Goal: Transaction & Acquisition: Purchase product/service

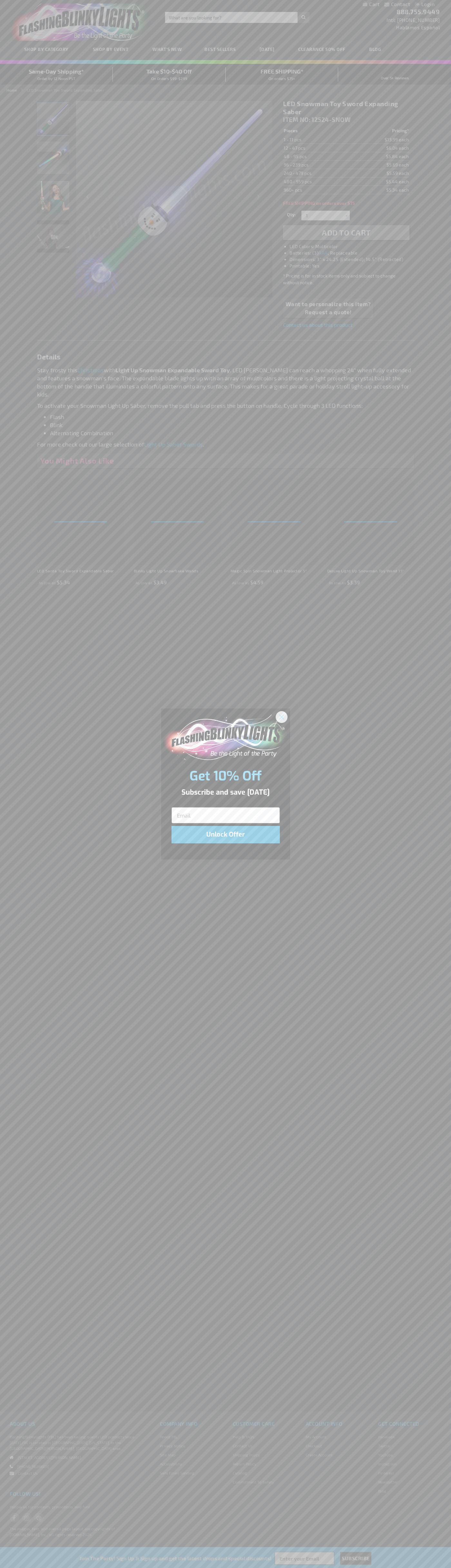
click at [282, 717] on icon "Close dialog" at bounding box center [282, 717] width 5 height 5
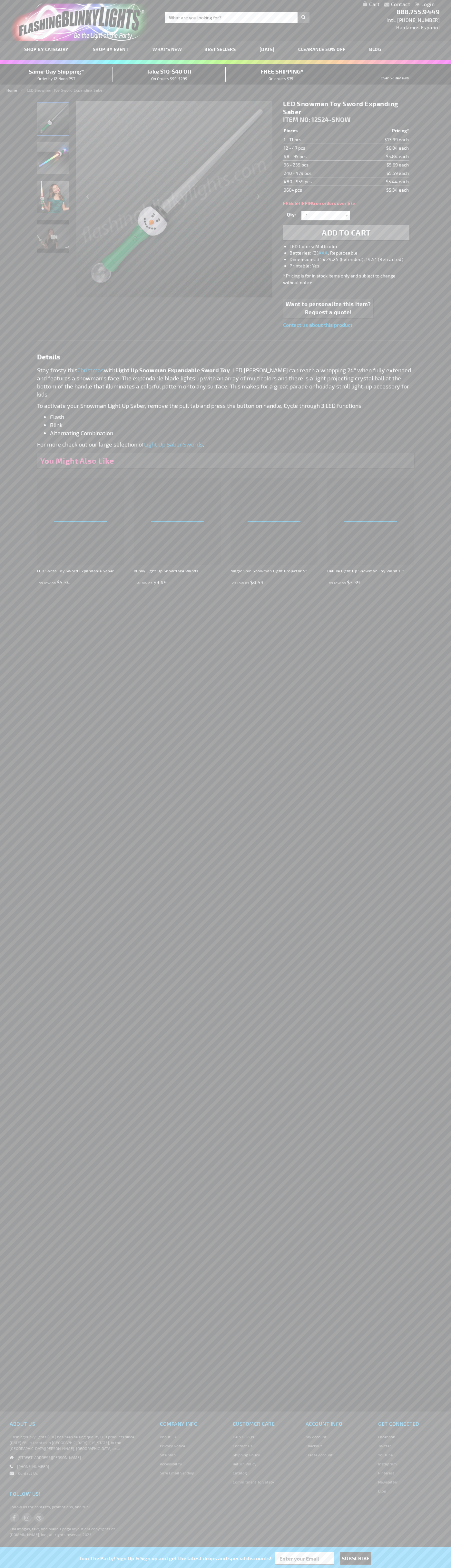
click at [346, 233] on span "Add to Cart" at bounding box center [346, 233] width 49 height 10
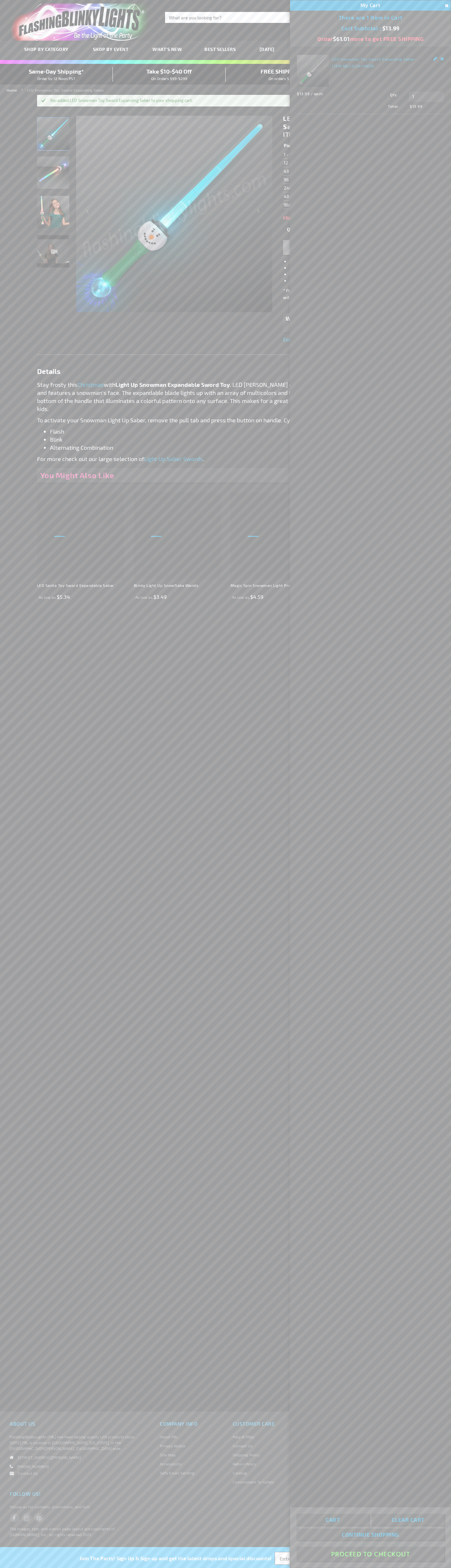
click at [370, 1554] on button "Proceed To Checkout" at bounding box center [370, 1554] width 148 height 14
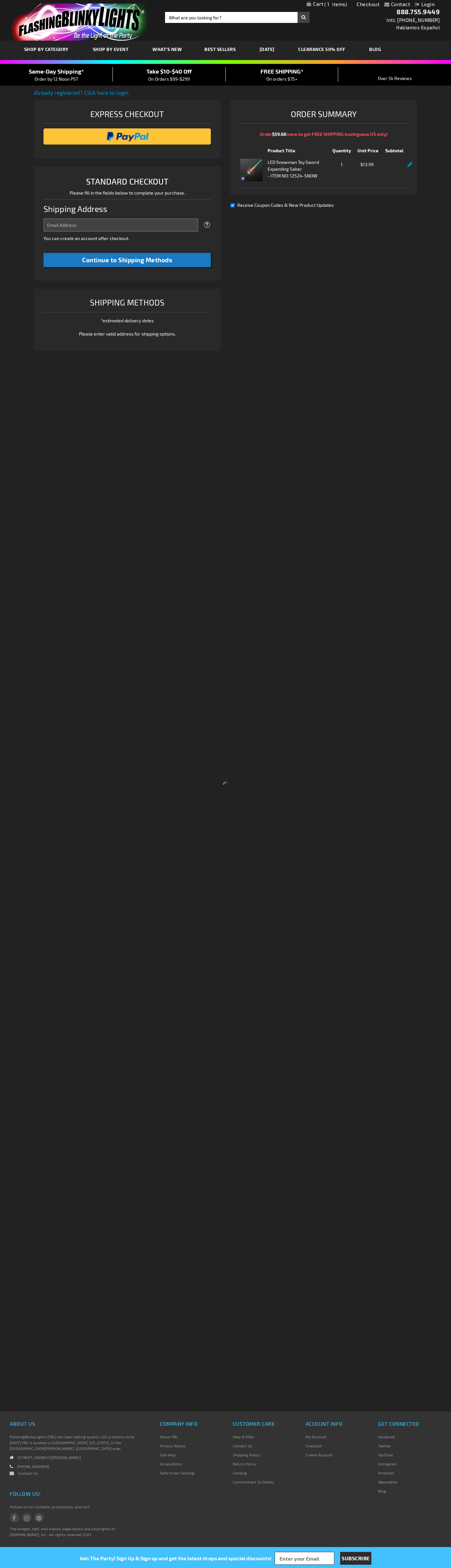
select select "US"
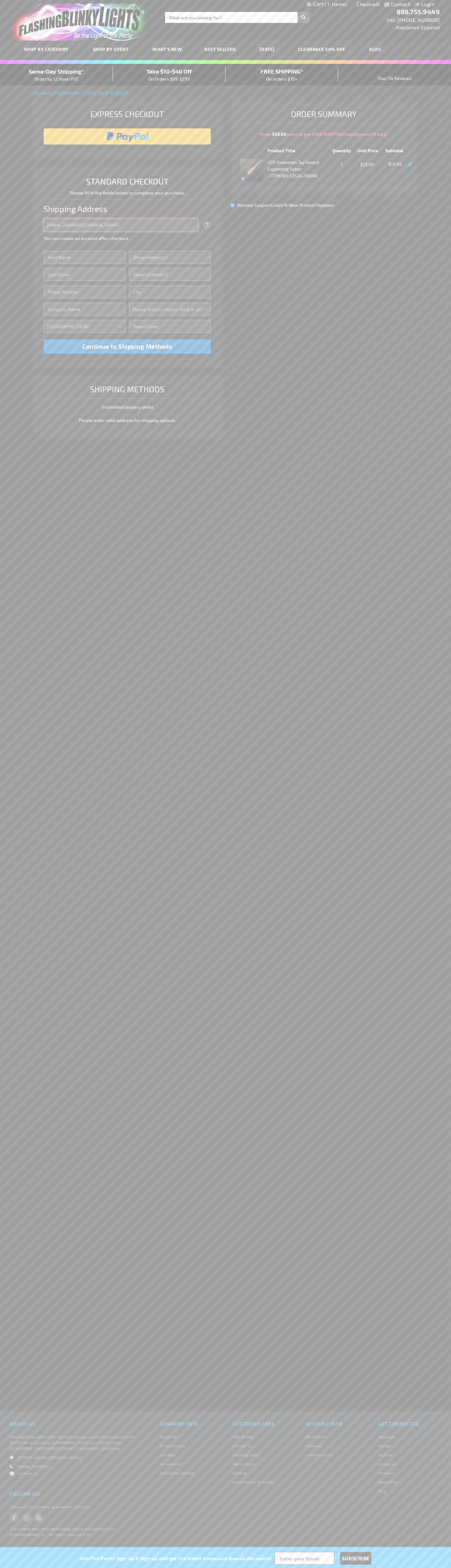
type input "johnsmith005@storebotmail.joonix.net"
type input "John"
type input "4021 Vernon Avenue"
type input "First floor"
type input "st. louis park"
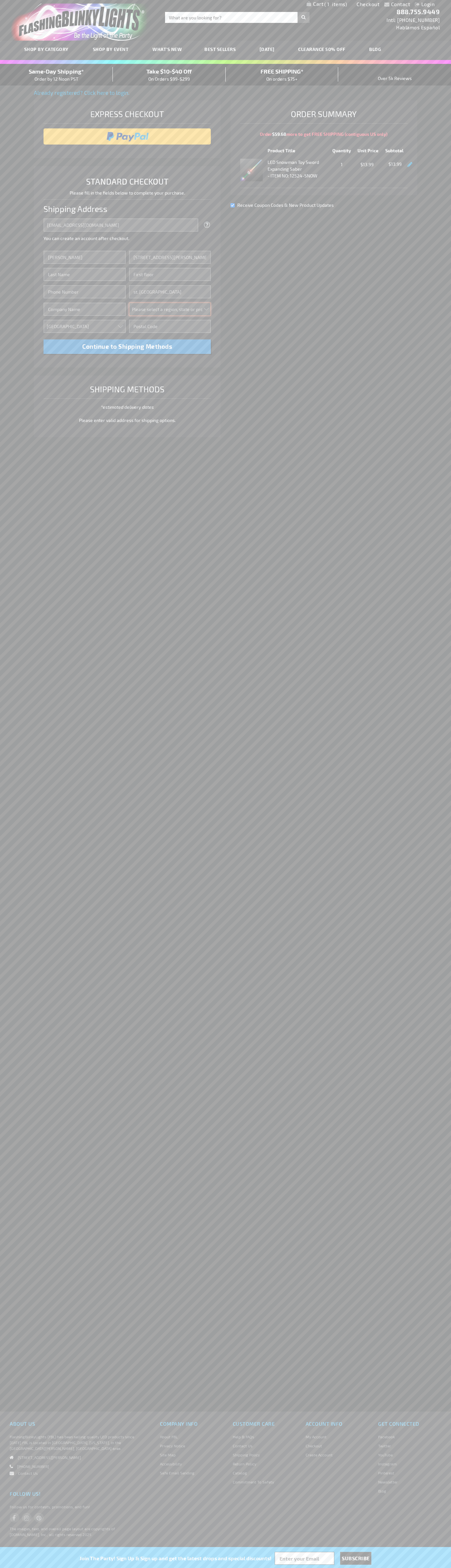
select select "34"
type input "55416"
type input "Smith"
type input "6502530000"
type input "John Smith"
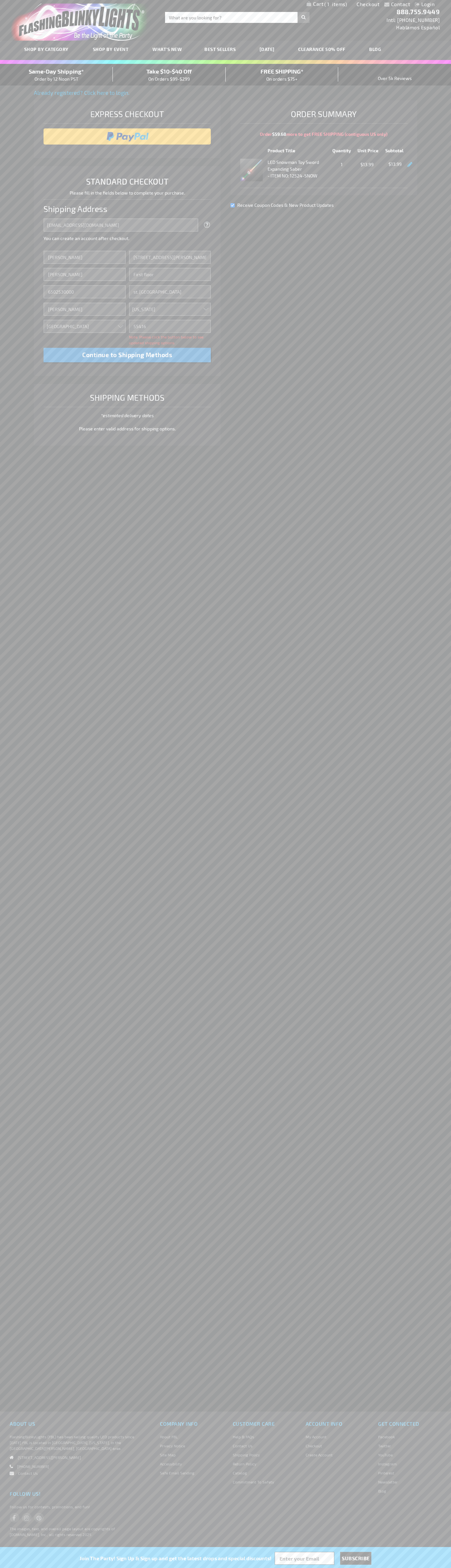
click at [56, 75] on div "Same-Day Shipping* Order by 12 Noon PST" at bounding box center [56, 74] width 113 height 15
click at [127, 136] on input "image" at bounding box center [127, 136] width 161 height 13
